Goal: Task Accomplishment & Management: Use online tool/utility

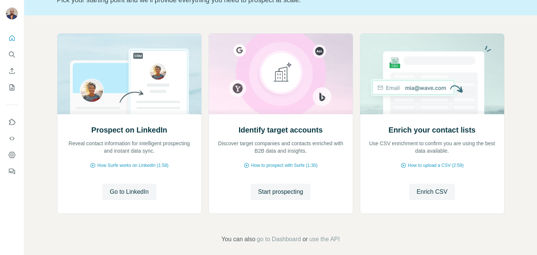
scroll to position [66, 0]
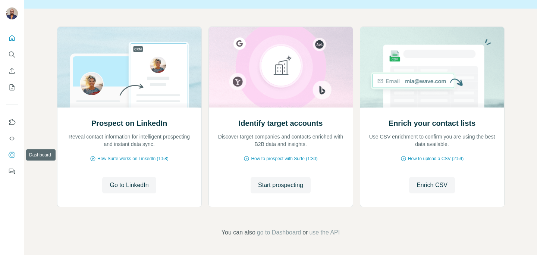
click at [10, 149] on button "Dashboard" at bounding box center [12, 154] width 12 height 13
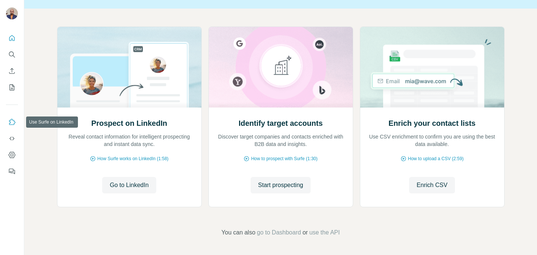
click at [13, 123] on icon "Use Surfe on LinkedIn" at bounding box center [11, 121] width 7 height 7
click at [16, 38] on button "Quick start" at bounding box center [12, 37] width 12 height 13
click at [271, 160] on span "How to prospect with Surfe (1:30)" at bounding box center [284, 158] width 66 height 7
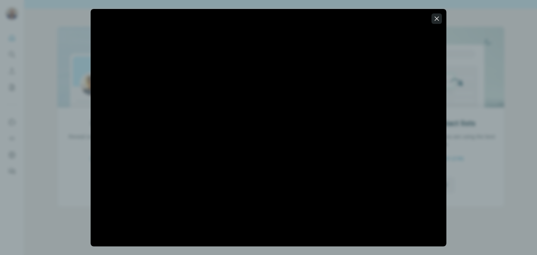
click at [439, 21] on icon "button" at bounding box center [436, 18] width 7 height 7
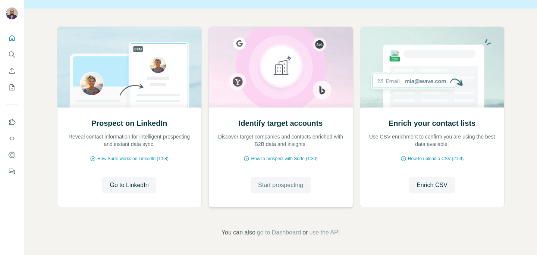
click at [266, 186] on span "Start prospecting" at bounding box center [280, 184] width 45 height 9
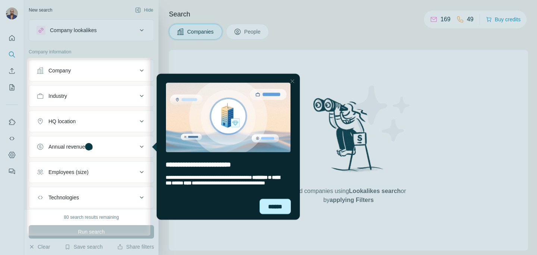
click at [282, 208] on div "******" at bounding box center [274, 205] width 31 height 15
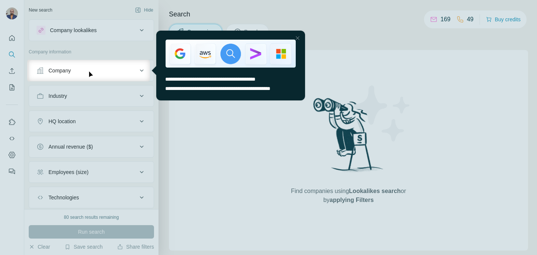
click at [298, 38] on div at bounding box center [297, 38] width 9 height 9
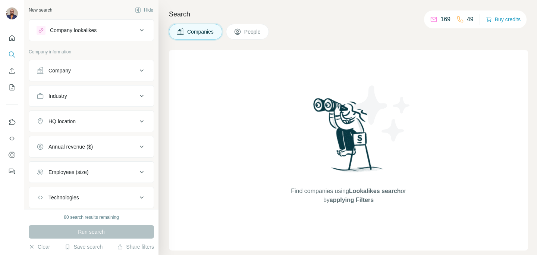
click at [119, 33] on div "Company lookalikes" at bounding box center [87, 30] width 101 height 9
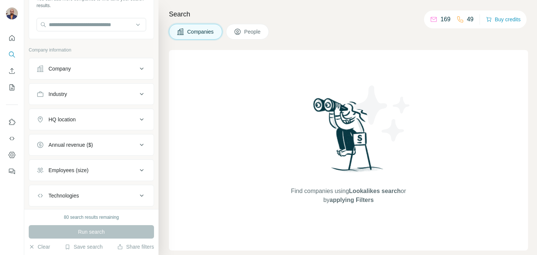
scroll to position [62, 0]
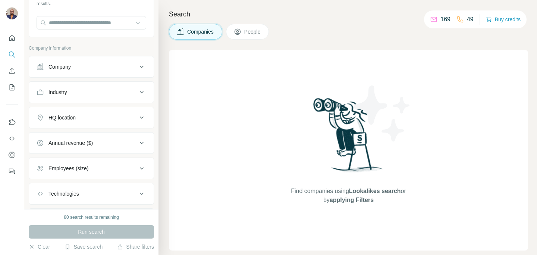
click at [117, 116] on div "HQ location" at bounding box center [87, 117] width 101 height 7
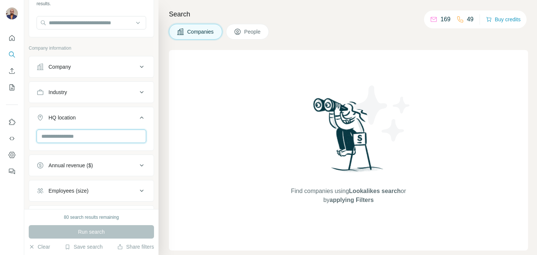
click at [88, 135] on input "text" at bounding box center [92, 135] width 110 height 13
type input "**********"
click at [94, 102] on div "Industry" at bounding box center [91, 92] width 125 height 22
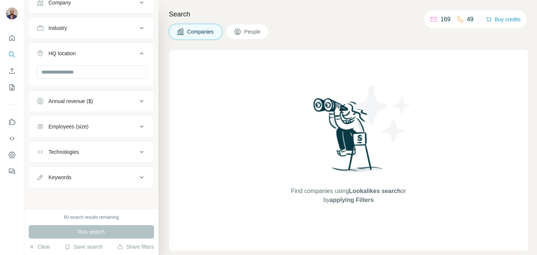
click at [89, 176] on div "Keywords" at bounding box center [87, 176] width 101 height 7
click at [82, 192] on input "text" at bounding box center [84, 195] width 95 height 13
click at [88, 198] on input "*****" at bounding box center [84, 195] width 95 height 13
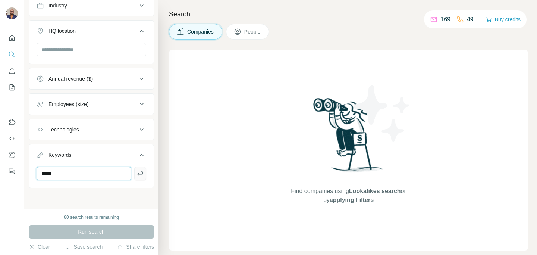
type input "*****"
click at [135, 177] on button "button" at bounding box center [140, 173] width 12 height 13
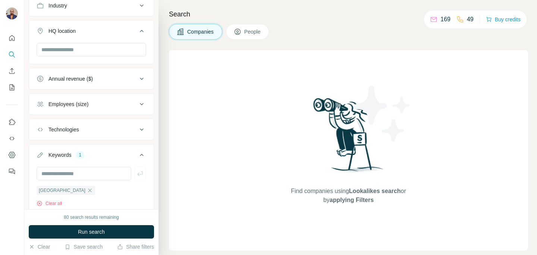
click at [137, 103] on icon at bounding box center [141, 103] width 9 height 9
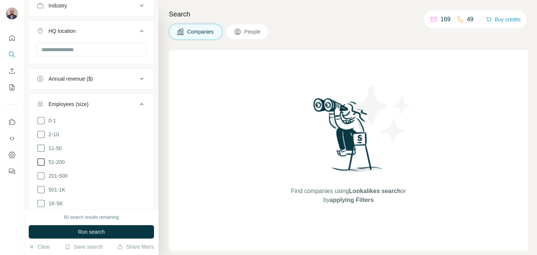
click at [43, 161] on icon at bounding box center [41, 161] width 9 height 9
click at [110, 232] on button "Run search" at bounding box center [91, 231] width 125 height 13
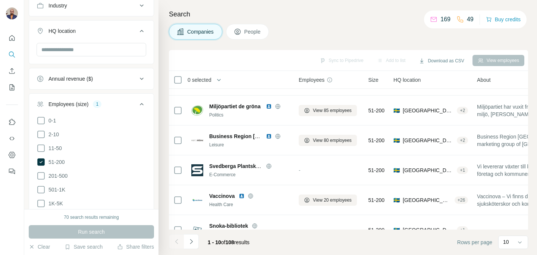
scroll to position [162, 0]
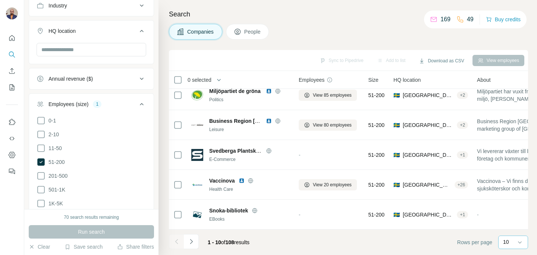
click at [515, 242] on div "10" at bounding box center [512, 241] width 19 height 7
click at [509, 188] on p "60" at bounding box center [507, 184] width 6 height 7
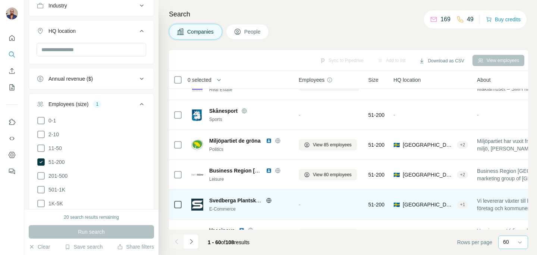
scroll to position [24, 0]
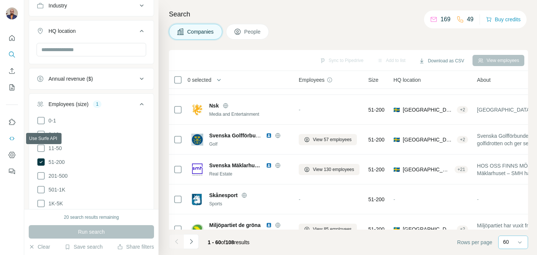
click at [13, 136] on icon "Use Surfe API" at bounding box center [11, 138] width 7 height 7
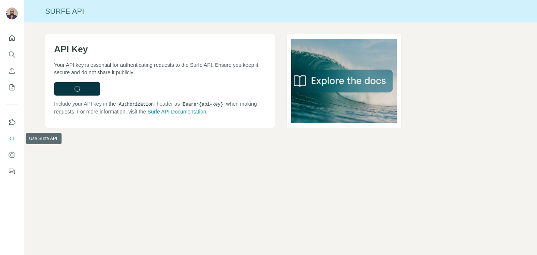
click at [14, 136] on icon "Use Surfe API" at bounding box center [11, 138] width 7 height 7
click at [10, 157] on icon "Dashboard" at bounding box center [12, 154] width 7 height 6
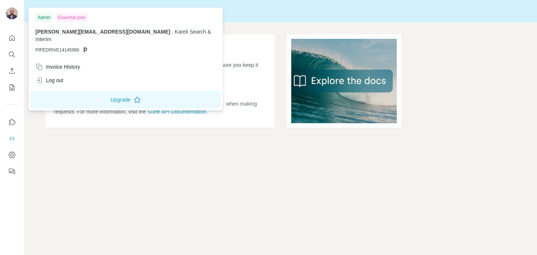
click at [10, 13] on img at bounding box center [12, 13] width 12 height 12
click at [16, 13] on img at bounding box center [12, 13] width 12 height 12
click at [85, 92] on button "Upgrade" at bounding box center [125, 100] width 191 height 18
click at [69, 157] on div "API Key Your API key is essential for authenticating requests to the Surfe API.…" at bounding box center [280, 92] width 512 height 141
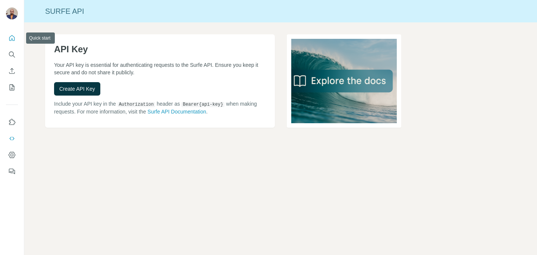
click at [13, 37] on icon "Quick start" at bounding box center [11, 37] width 7 height 7
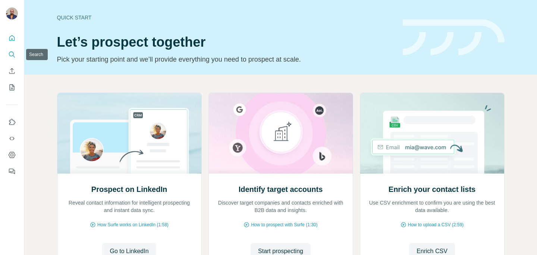
click at [10, 52] on icon "Search" at bounding box center [11, 54] width 7 height 7
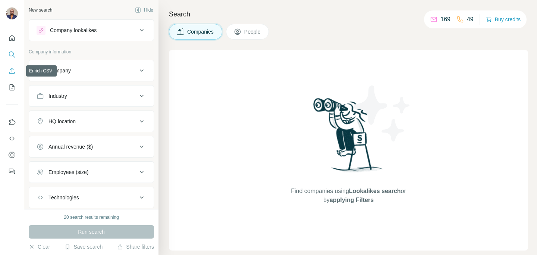
click at [11, 72] on icon "Enrich CSV" at bounding box center [11, 70] width 7 height 7
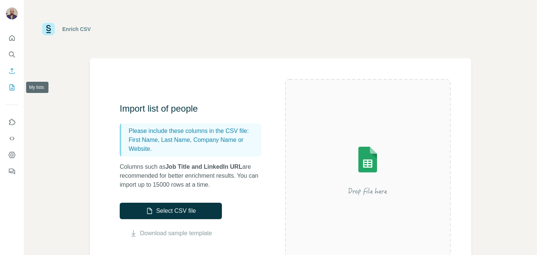
click at [12, 88] on icon "My lists" at bounding box center [13, 86] width 4 height 5
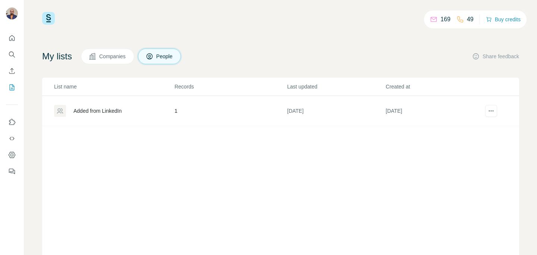
scroll to position [6, 0]
click at [442, 19] on p "169" at bounding box center [445, 19] width 10 height 9
click at [467, 19] on p "49" at bounding box center [470, 19] width 7 height 9
click at [176, 113] on td "1" at bounding box center [230, 111] width 113 height 30
